Goal: Information Seeking & Learning: Learn about a topic

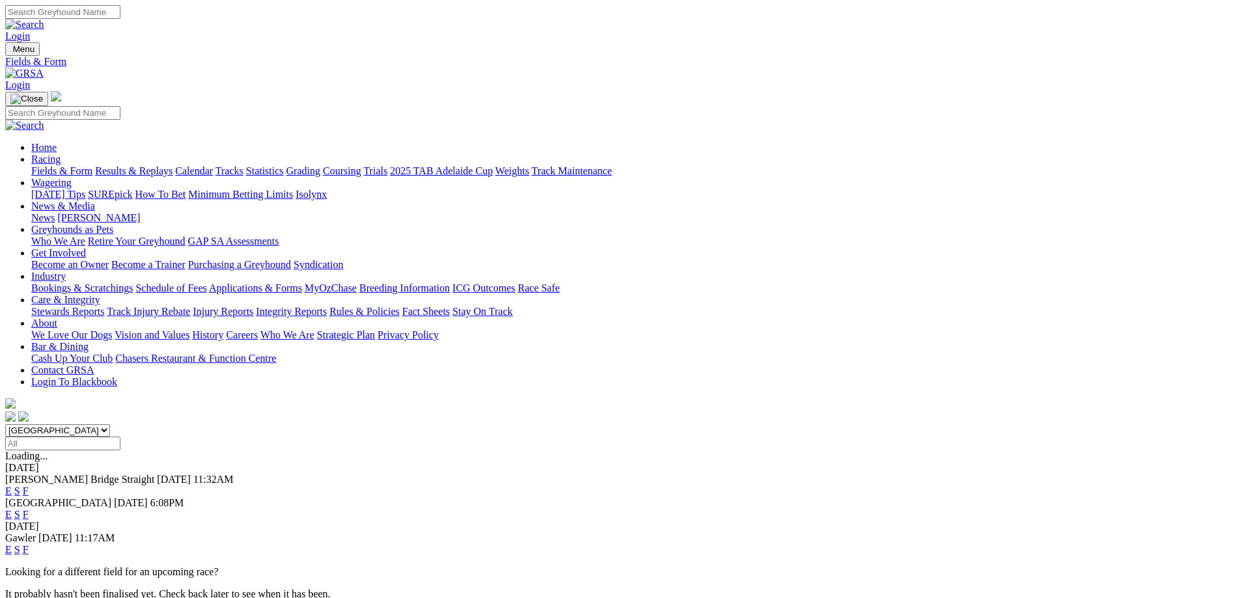
click at [29, 486] on link "F" at bounding box center [26, 491] width 6 height 11
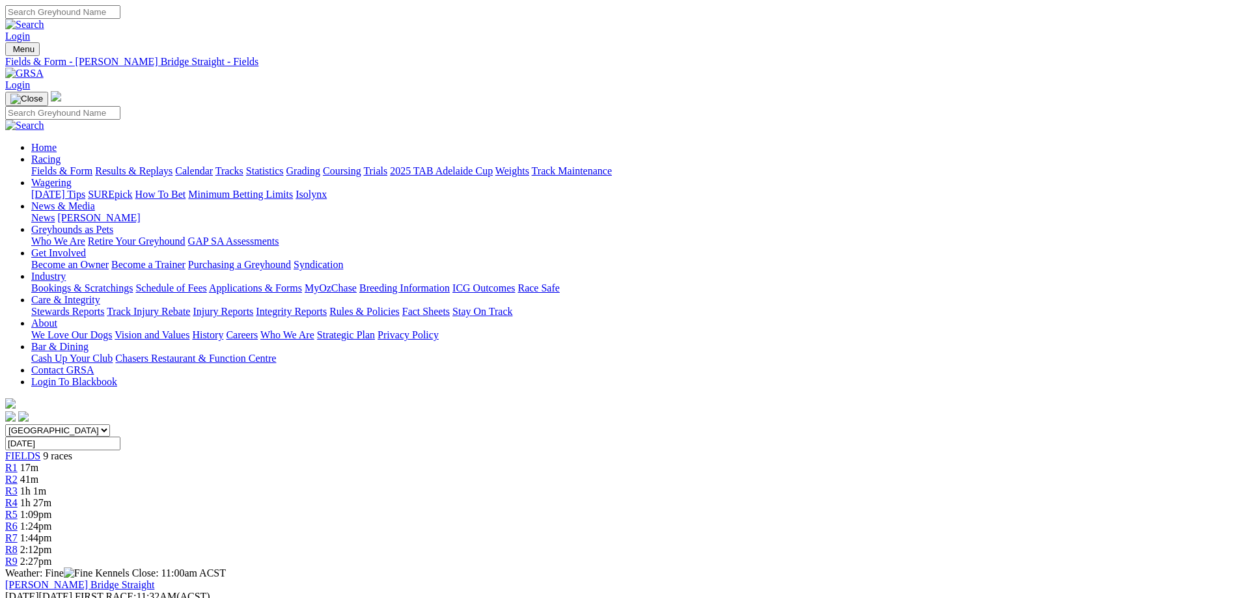
scroll to position [65, 0]
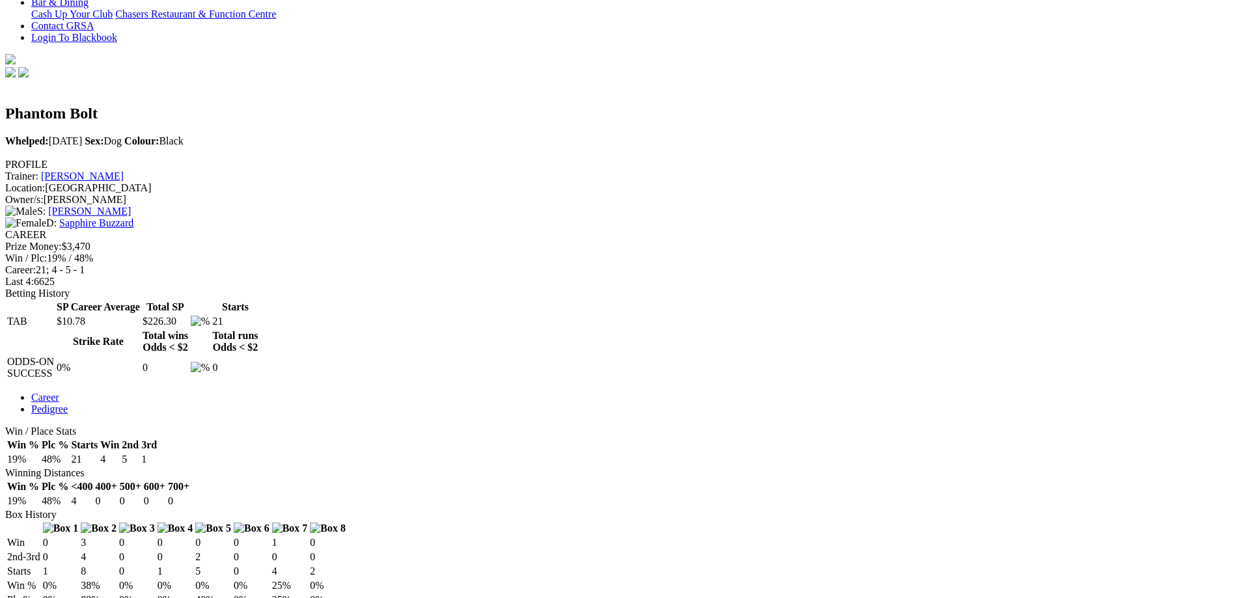
scroll to position [391, 0]
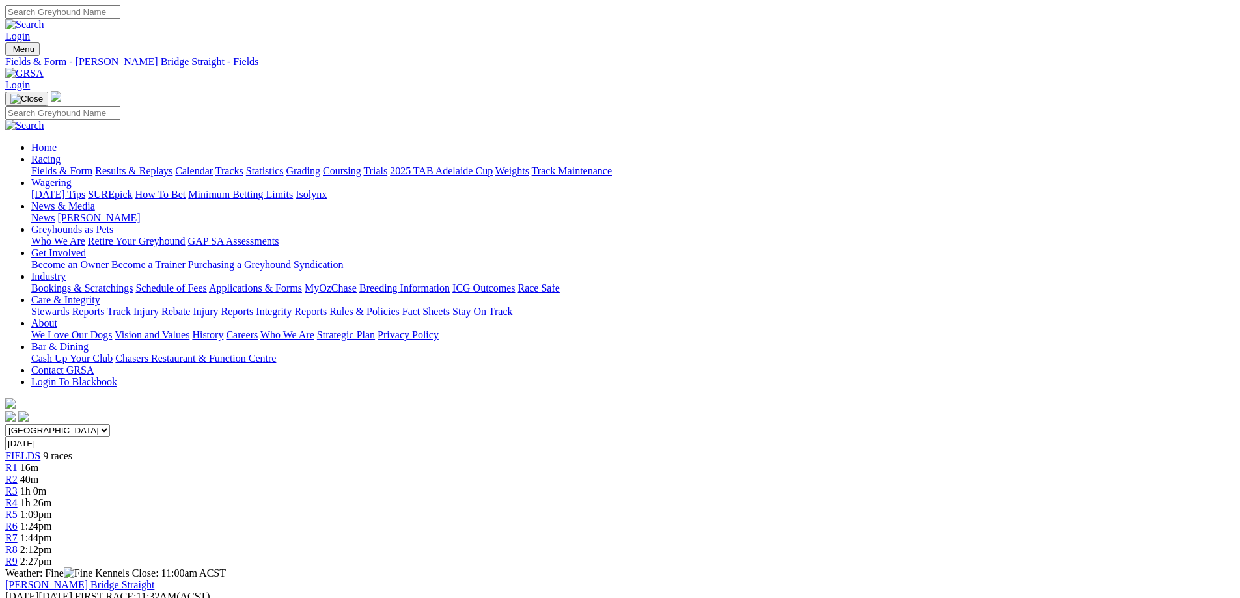
scroll to position [31, 0]
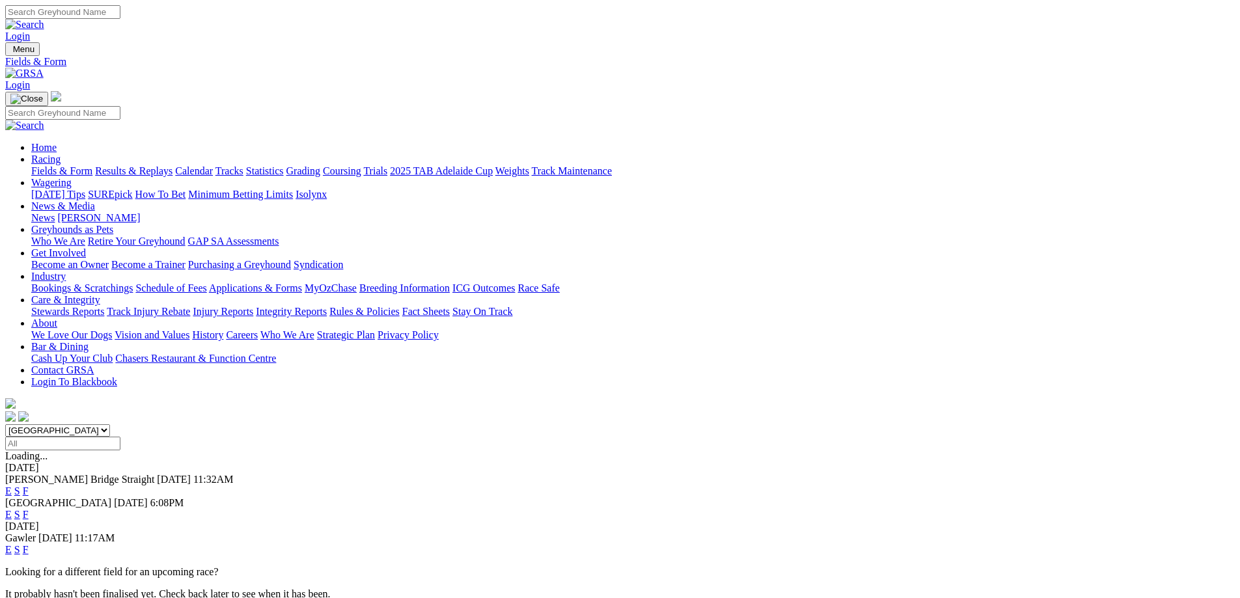
click at [29, 509] on link "F" at bounding box center [26, 514] width 6 height 11
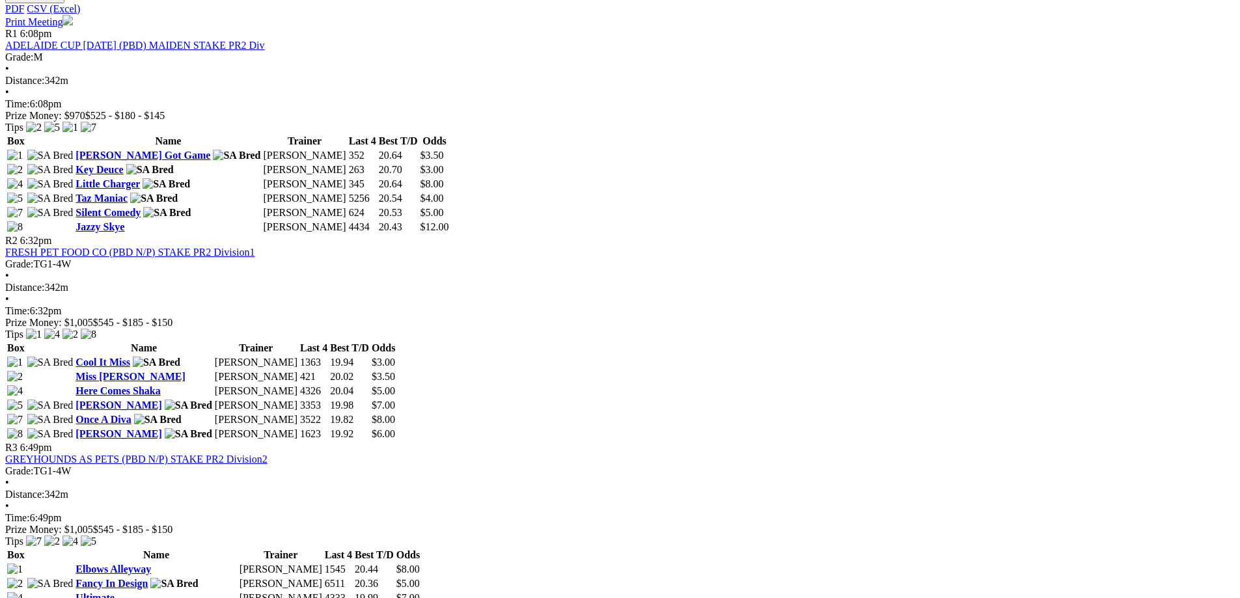
scroll to position [651, 0]
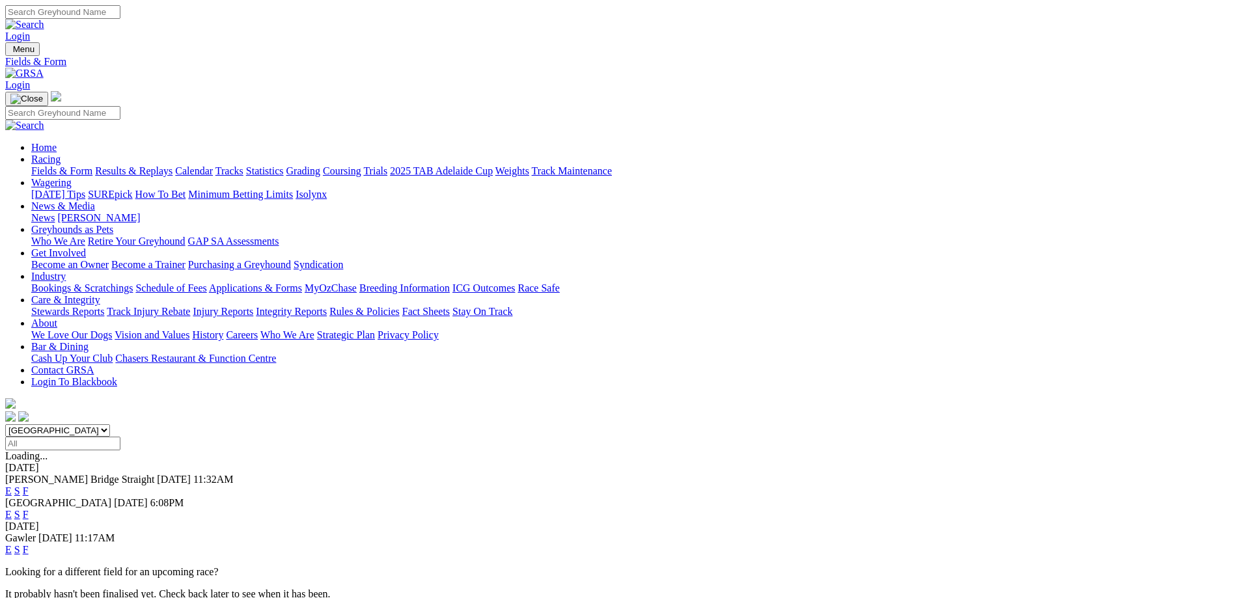
click at [29, 544] on link "F" at bounding box center [26, 549] width 6 height 11
